Goal: Information Seeking & Learning: Learn about a topic

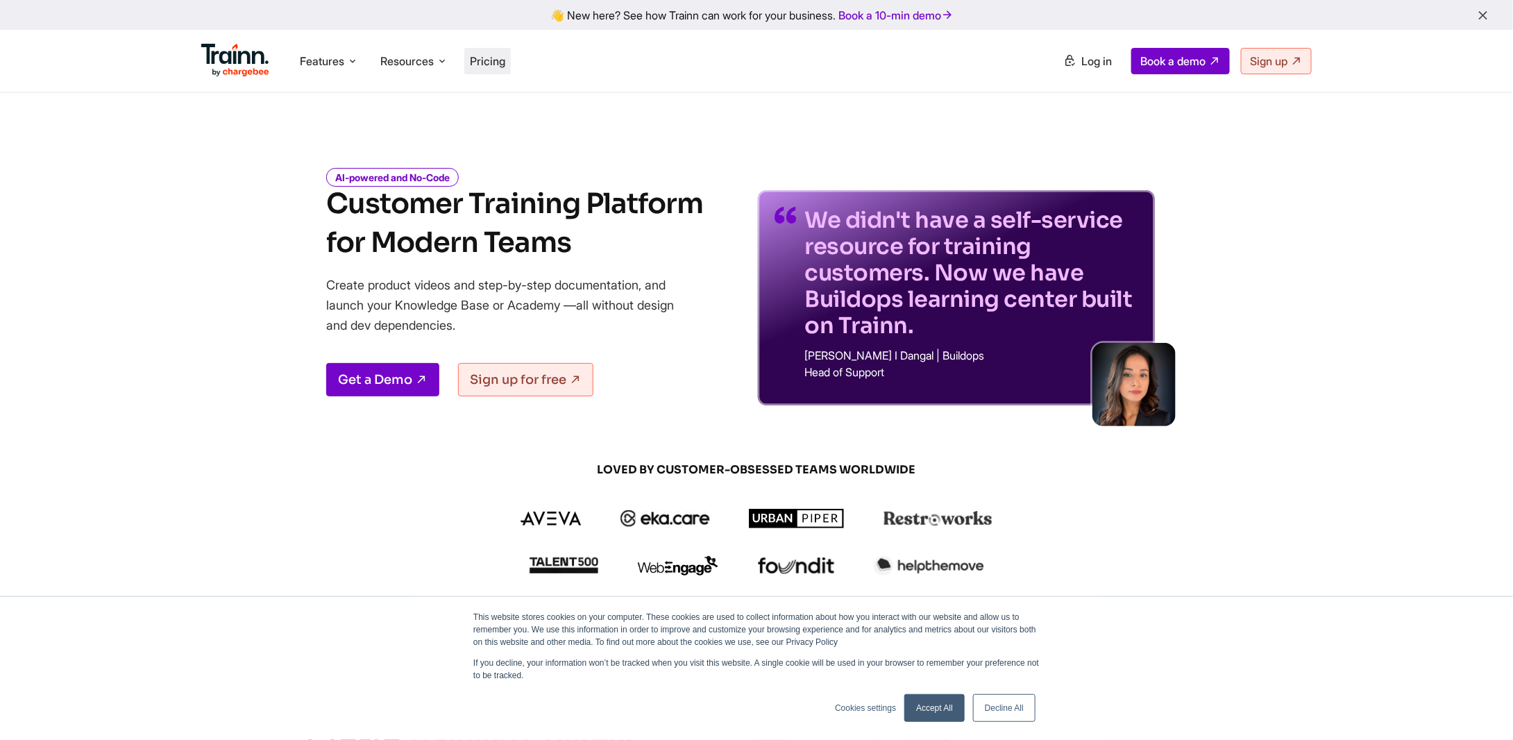
click at [484, 58] on span "Pricing" at bounding box center [487, 61] width 35 height 14
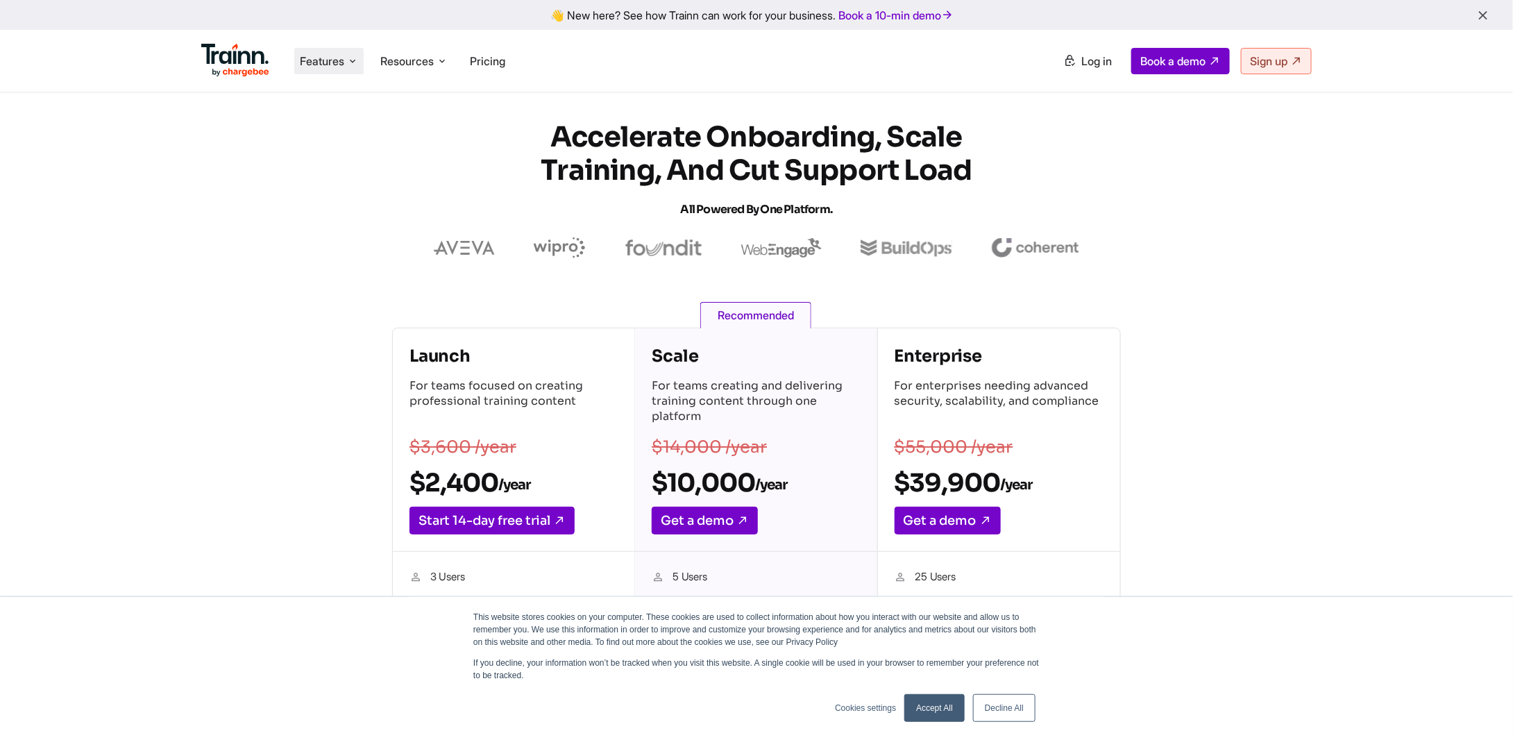
click at [347, 59] on li "Features Product Videos Create product & how-to videos in multiple languages. G…" at bounding box center [328, 61] width 69 height 26
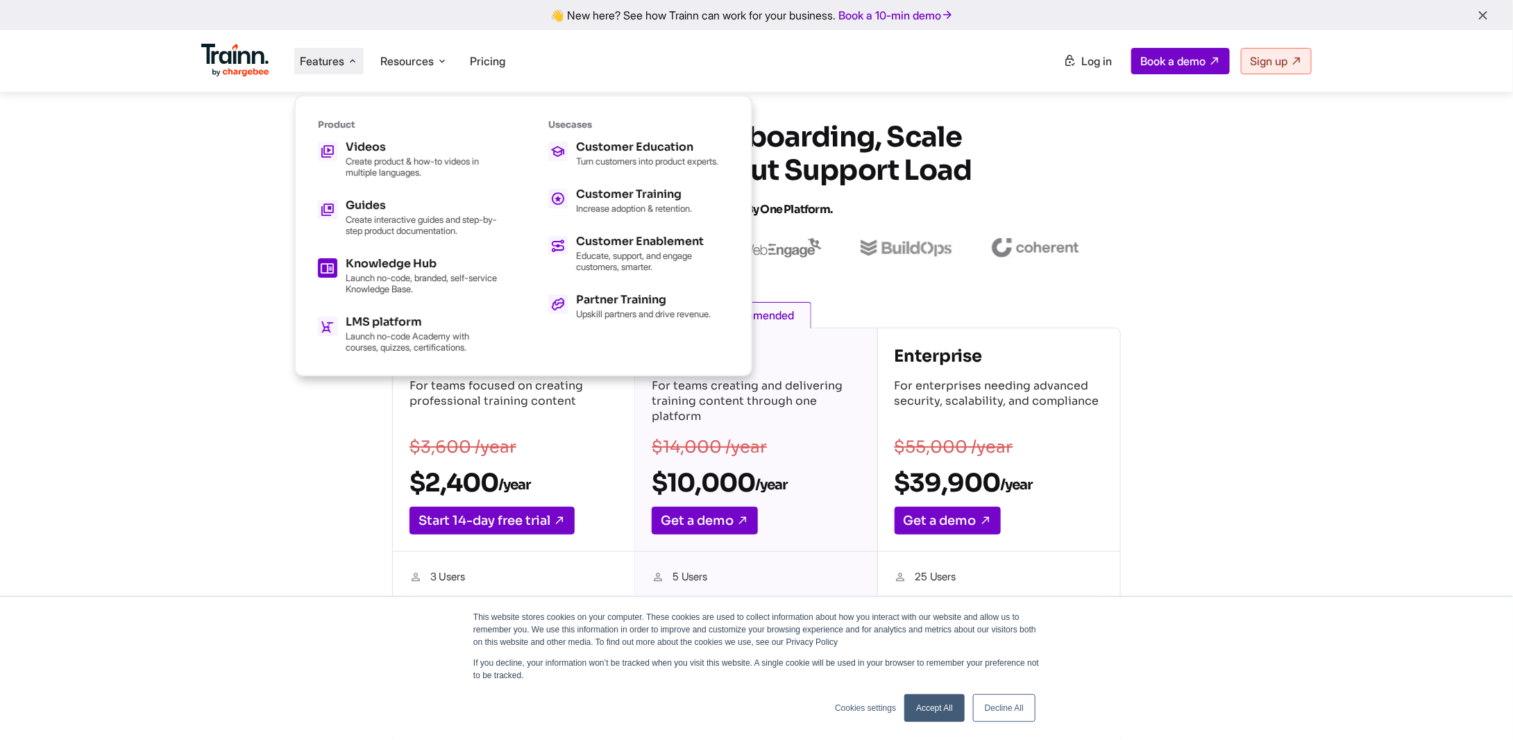
click at [367, 258] on div "Knowledge Hub" at bounding box center [422, 263] width 153 height 11
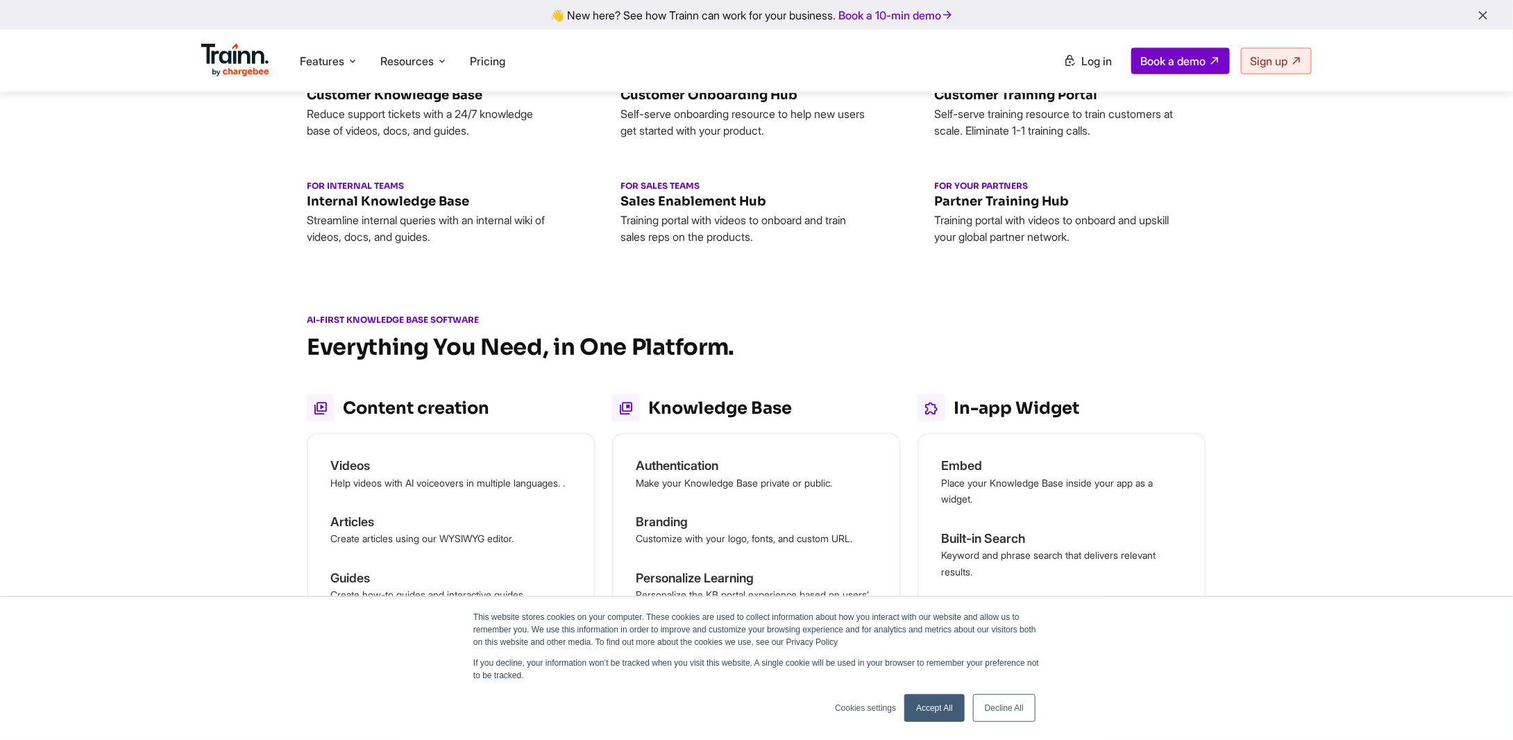
scroll to position [971, 0]
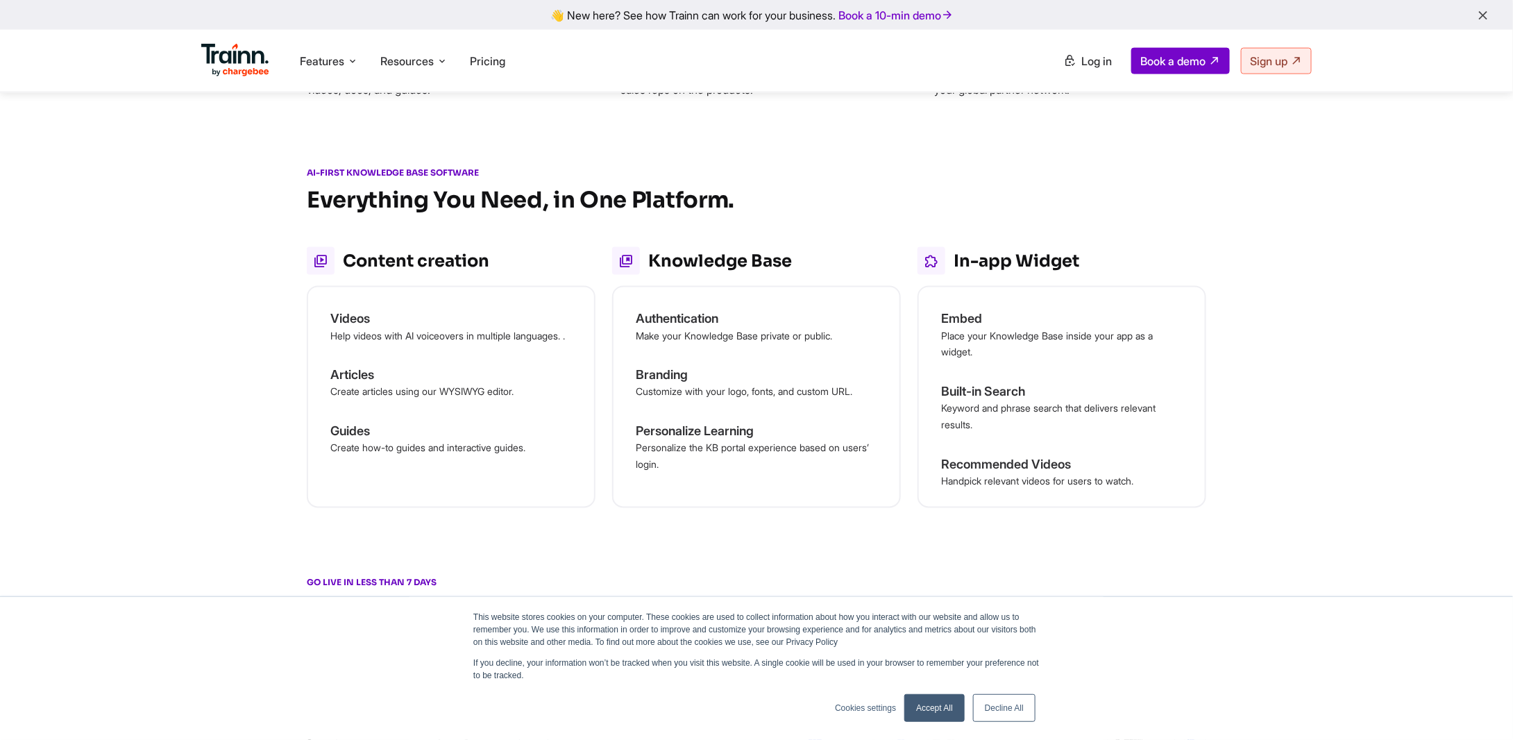
click at [944, 706] on link "Accept All" at bounding box center [934, 708] width 60 height 28
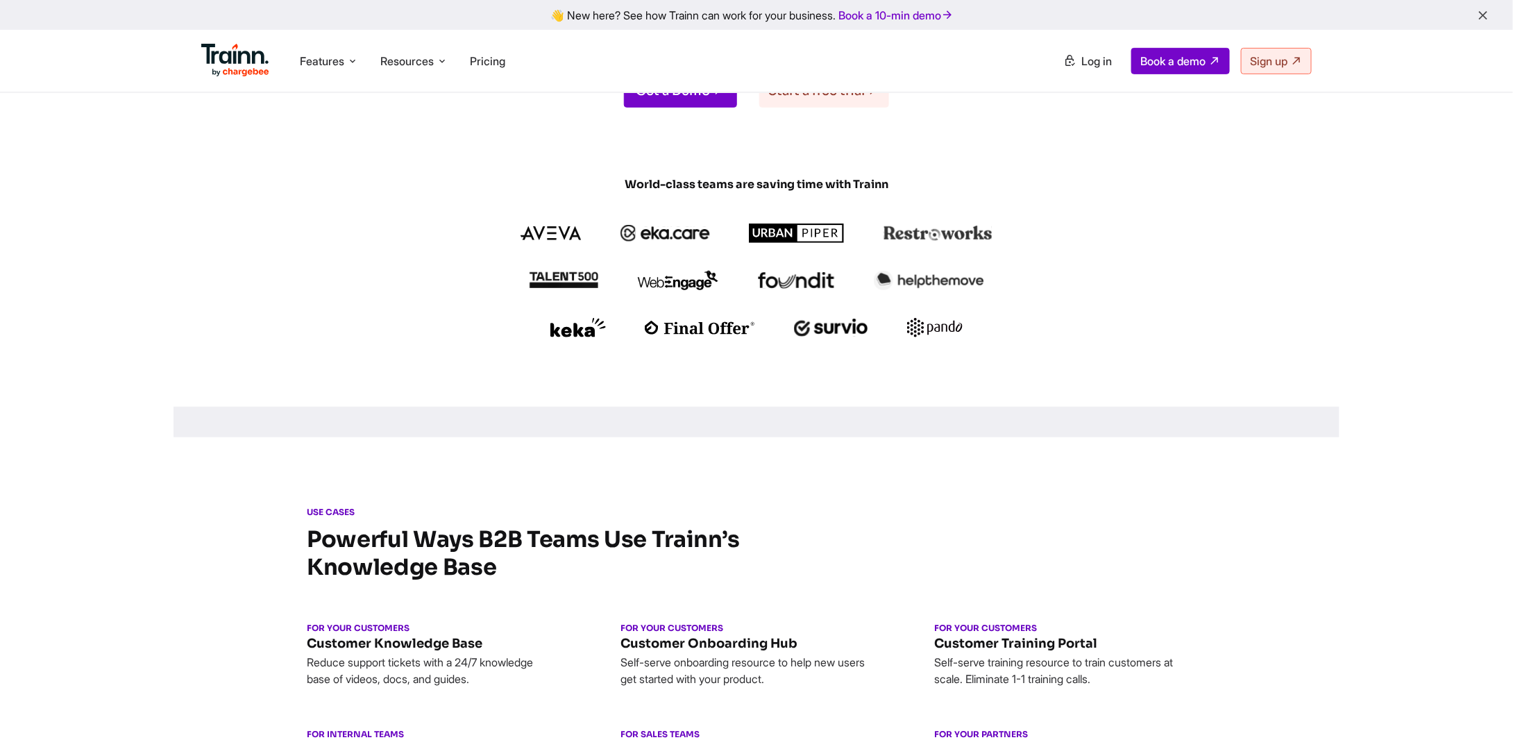
scroll to position [0, 0]
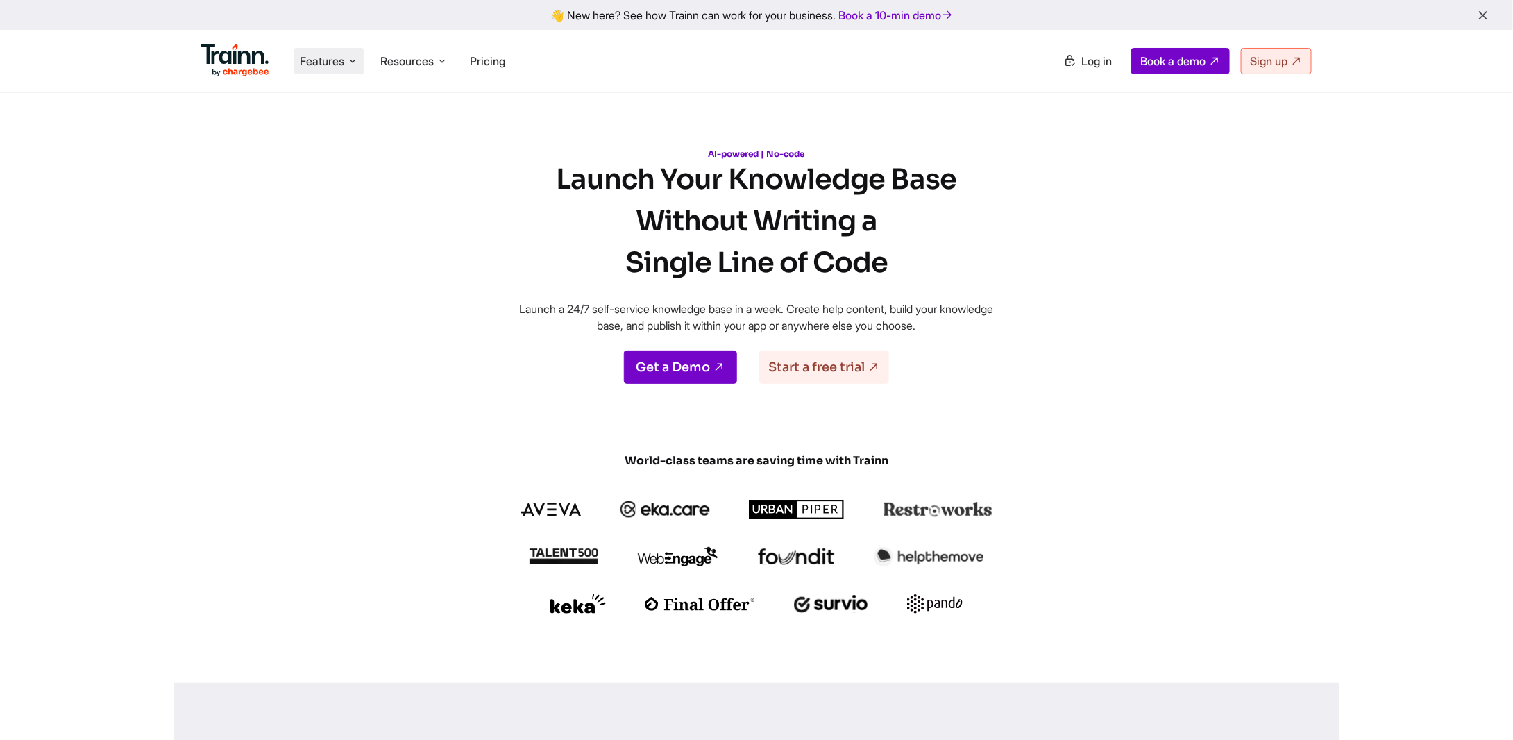
click at [348, 63] on icon at bounding box center [352, 61] width 11 height 14
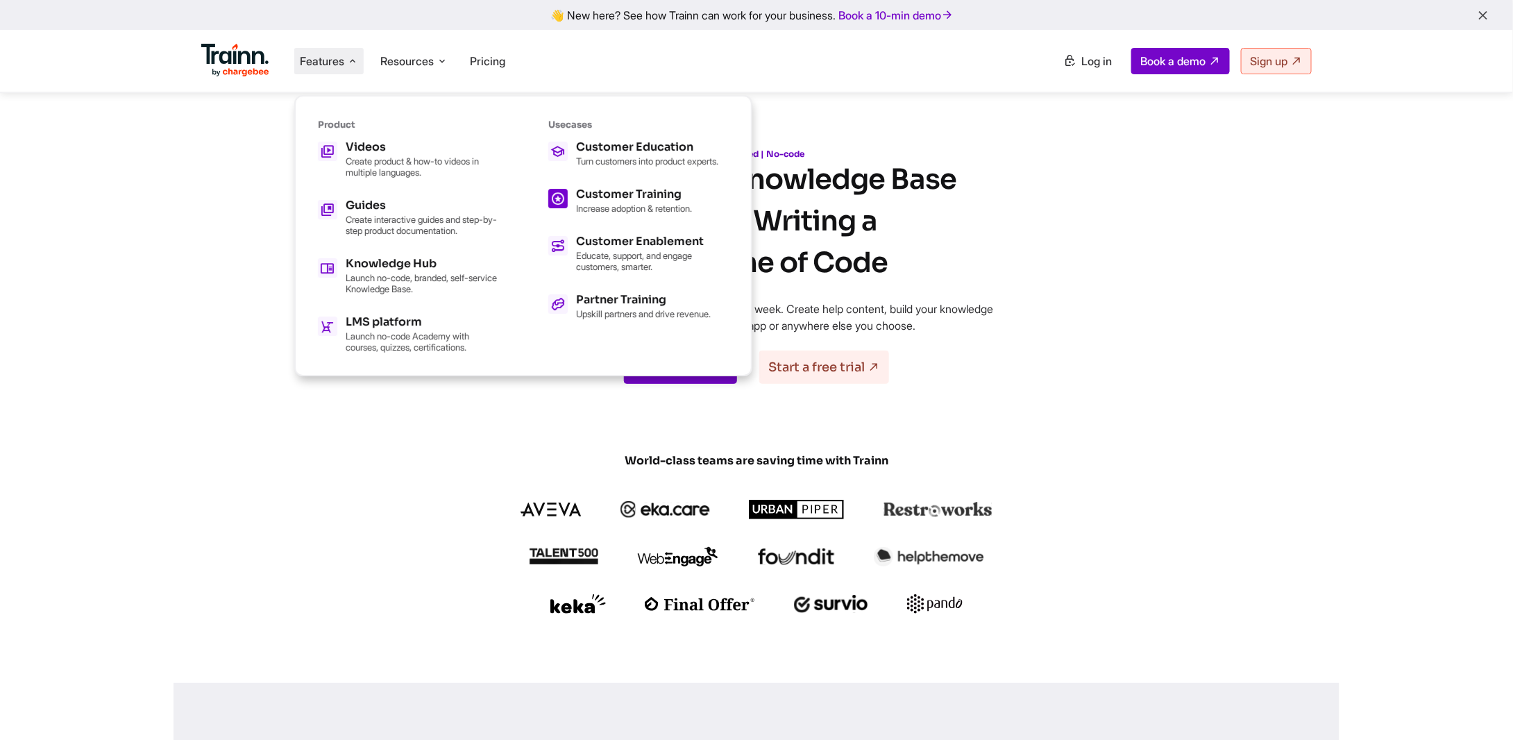
click at [636, 200] on div "Customer Training" at bounding box center [634, 194] width 116 height 11
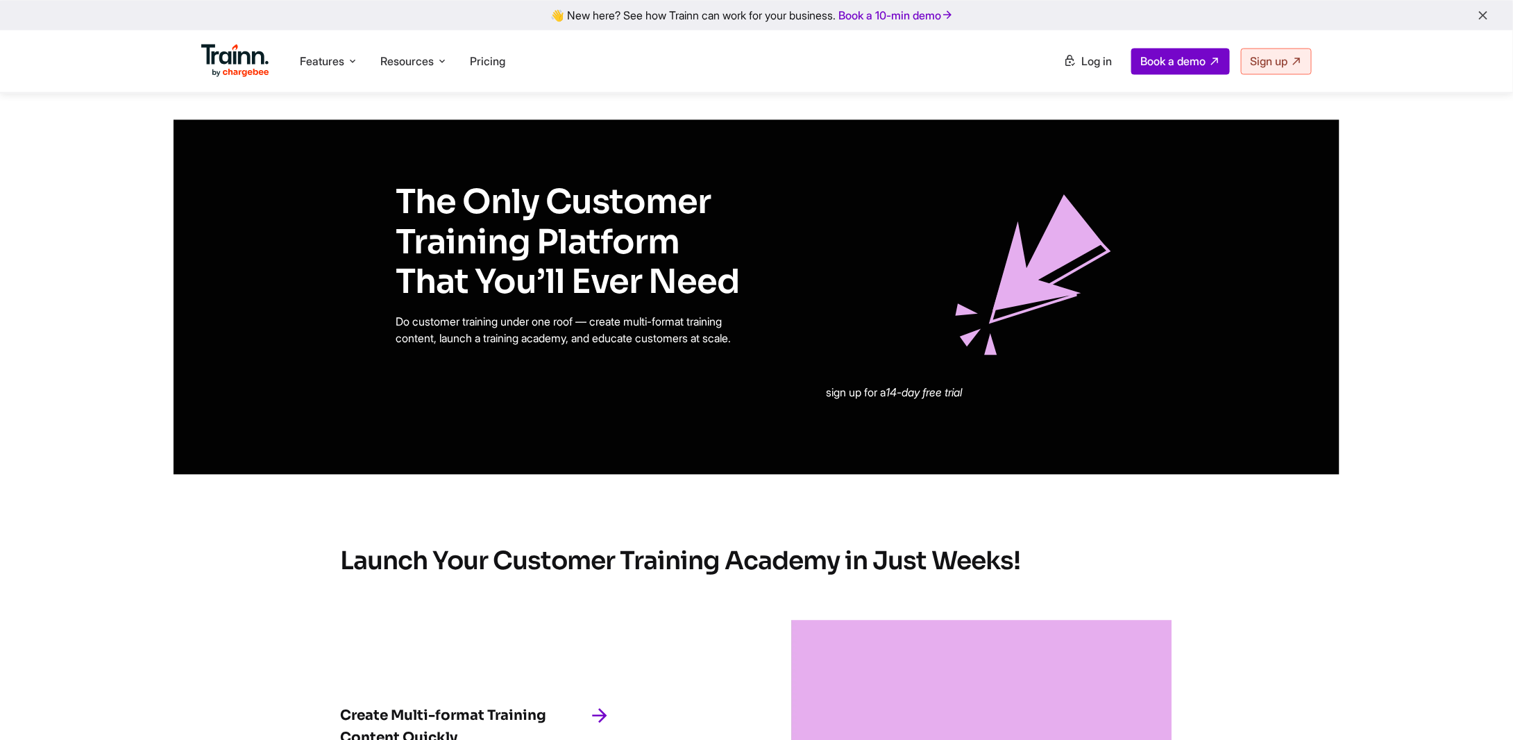
scroll to position [1388, 0]
